Goal: Find specific page/section

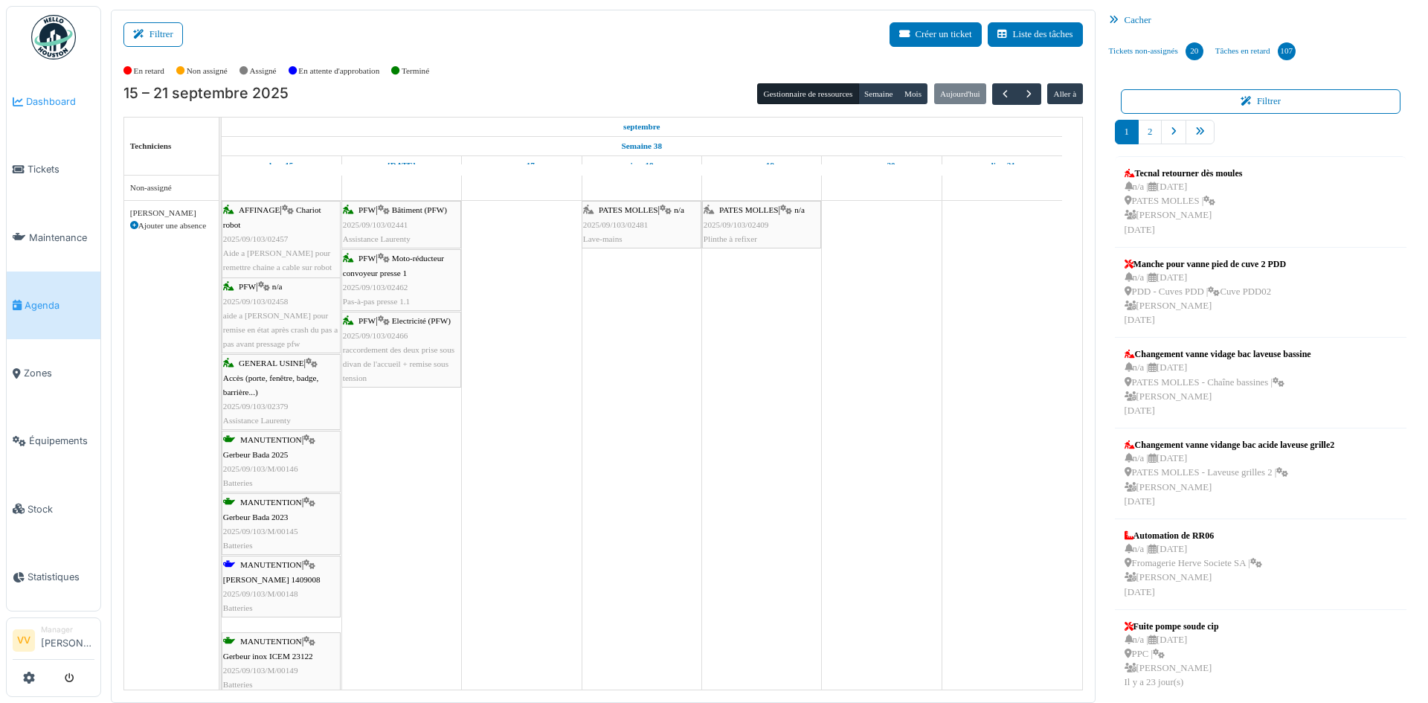
scroll to position [1143, 0]
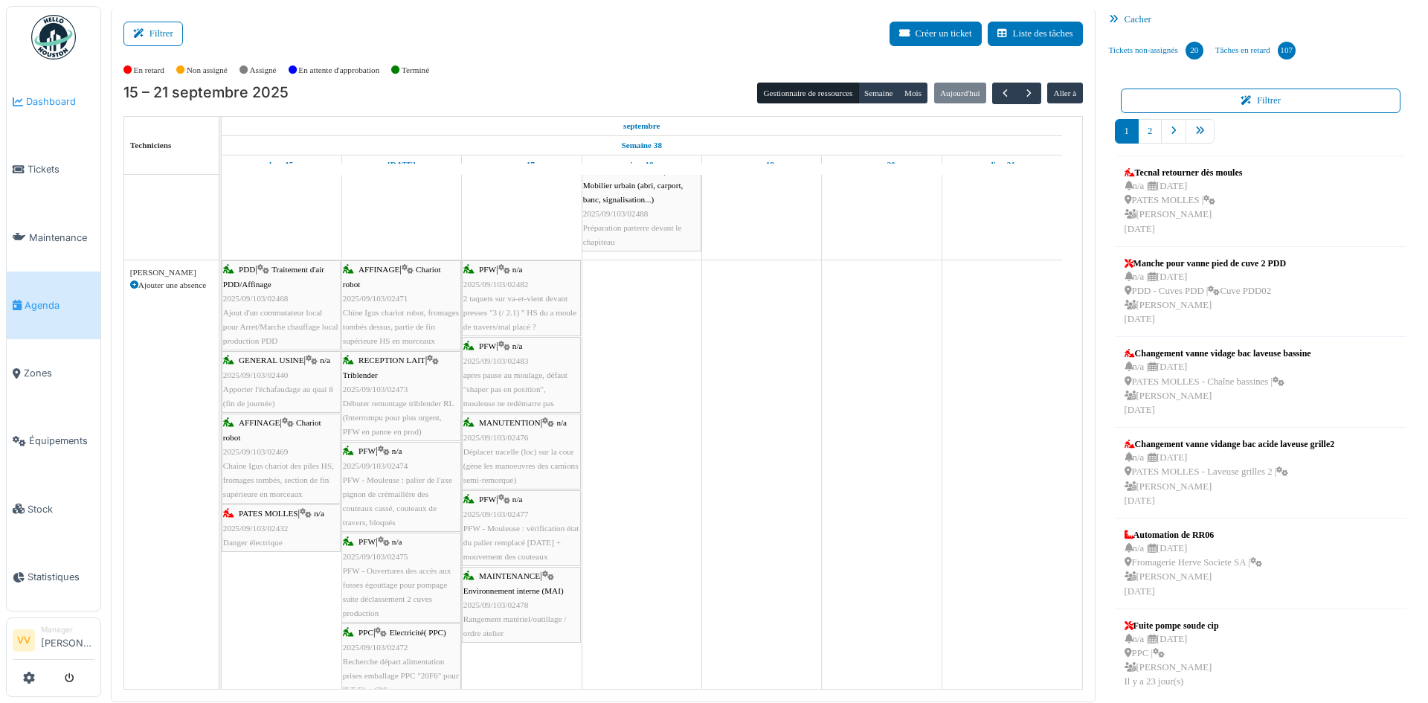
click at [39, 106] on span "Dashboard" at bounding box center [60, 101] width 68 height 14
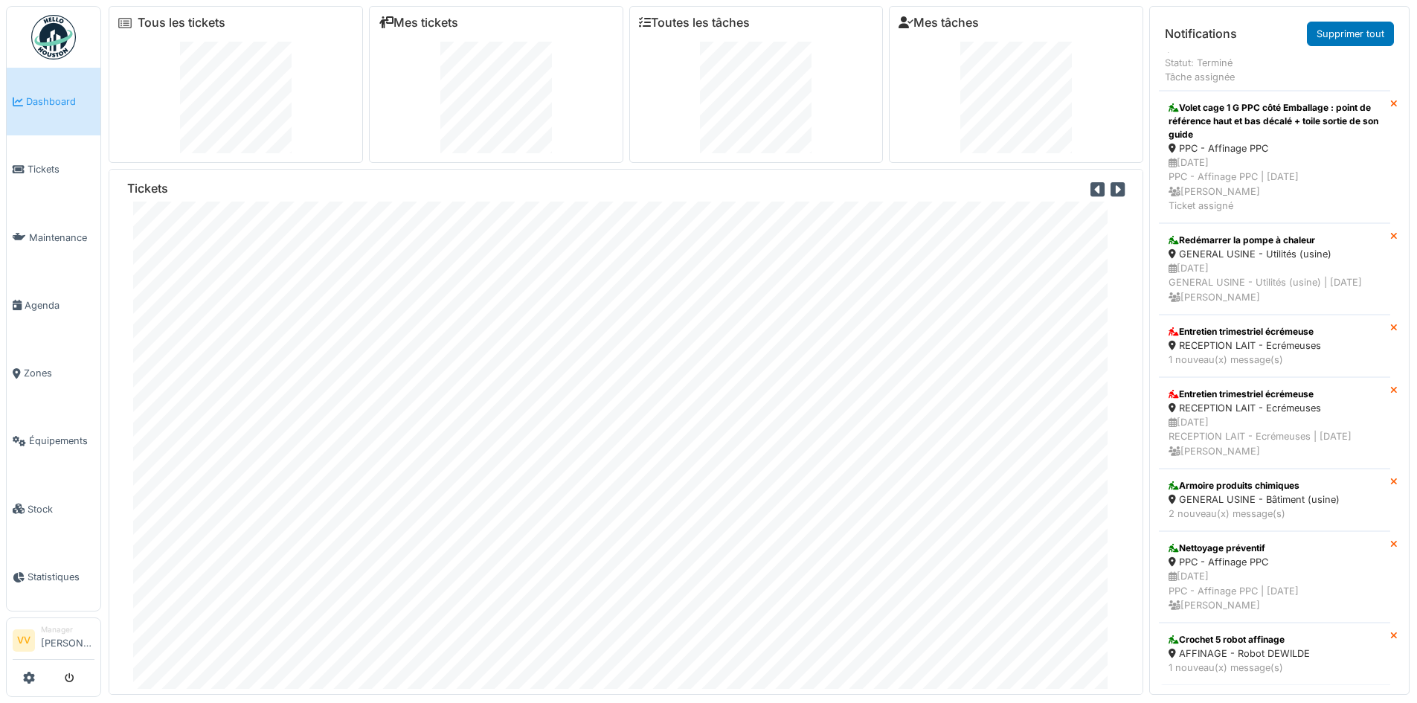
scroll to position [3284, 0]
click at [37, 155] on link "Tickets" at bounding box center [54, 169] width 94 height 68
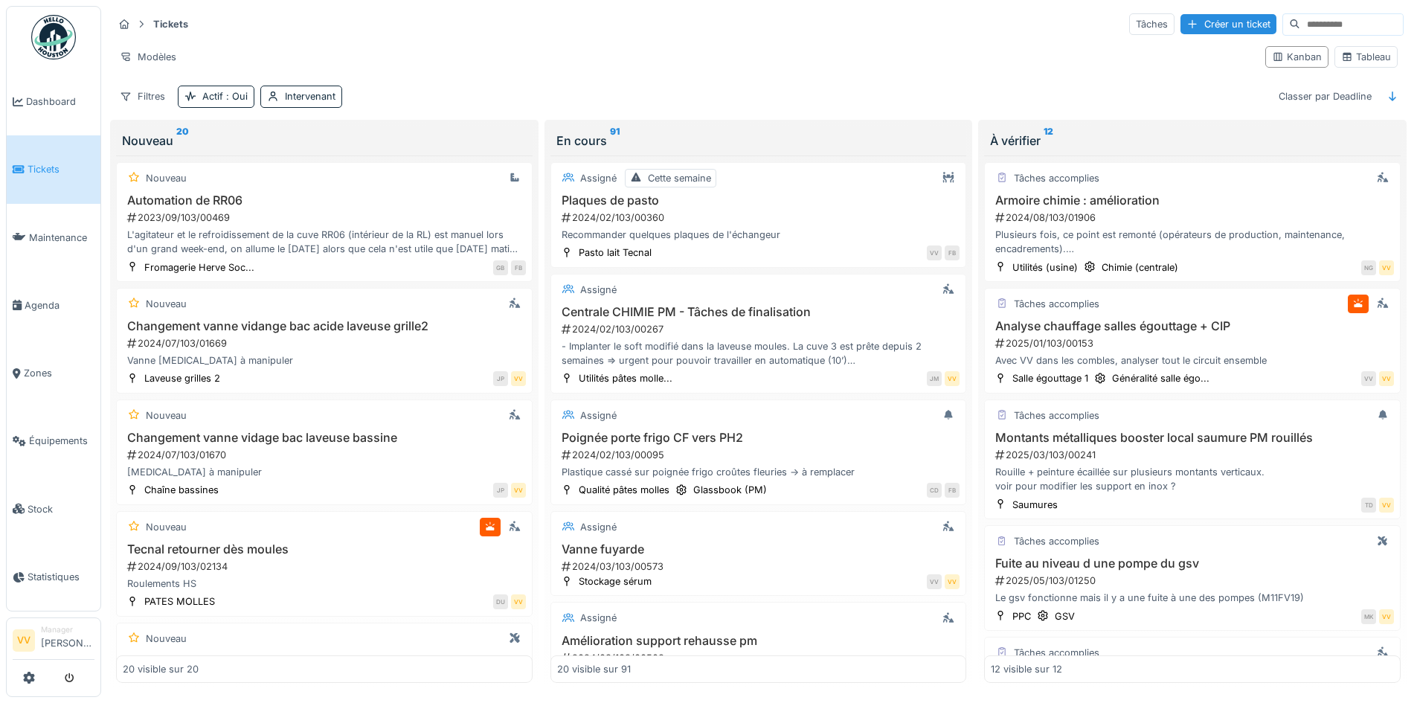
click at [54, 168] on span "Tickets" at bounding box center [61, 169] width 67 height 14
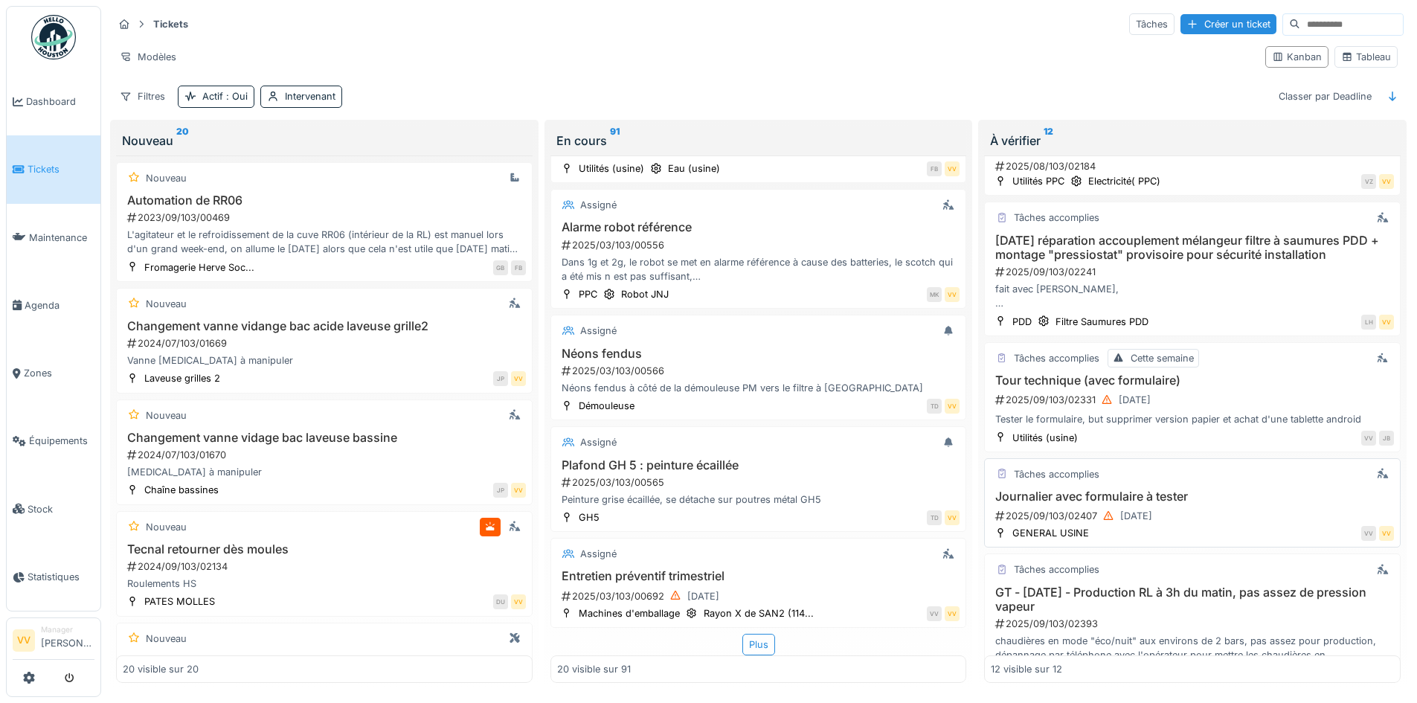
scroll to position [832, 0]
